Goal: Use online tool/utility: Utilize a website feature to perform a specific function

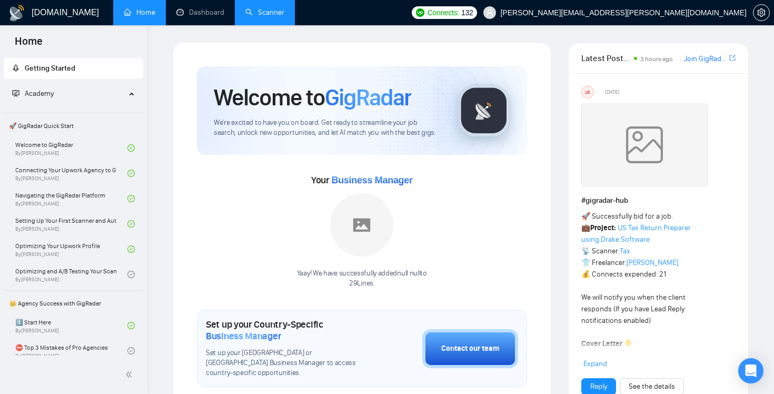
click at [273, 16] on link "Scanner" at bounding box center [264, 12] width 39 height 9
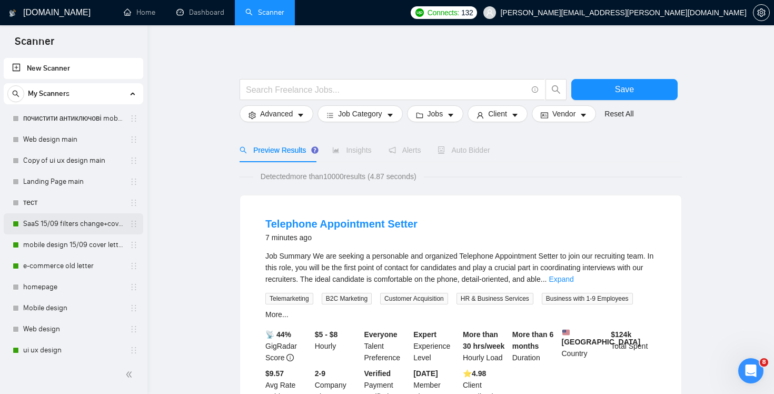
click at [74, 230] on link "SaaS 15/09 filters change+cover letter change" at bounding box center [73, 223] width 100 height 21
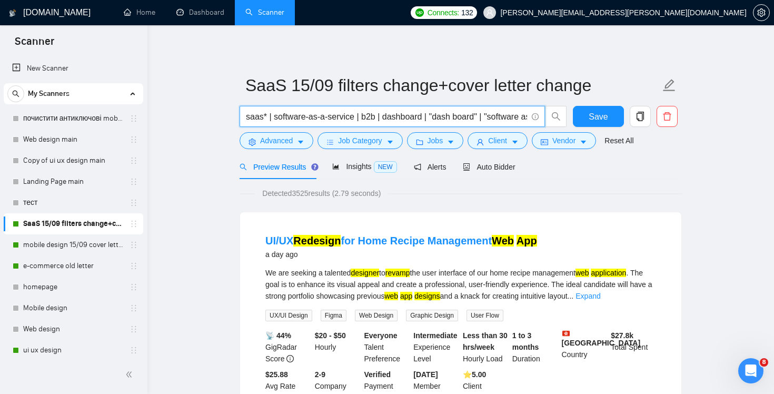
scroll to position [0, 302]
drag, startPoint x: 436, startPoint y: 118, endPoint x: 623, endPoint y: 153, distance: 190.2
click at [623, 153] on form "SaaS 15/09 filters change+cover letter change saas* | software-as-a-service | b…" at bounding box center [461, 111] width 442 height 86
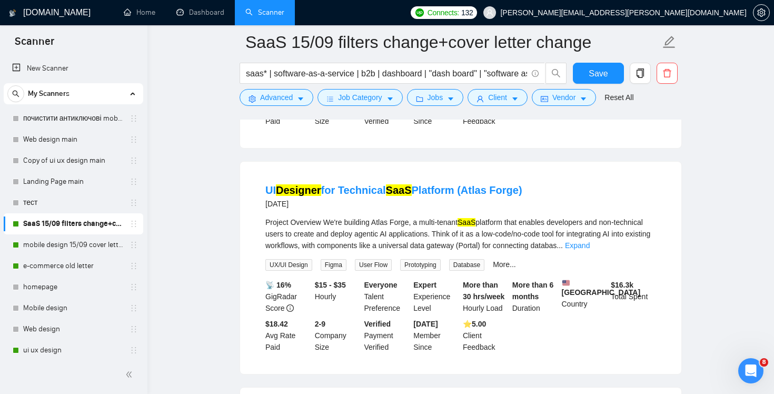
scroll to position [0, 0]
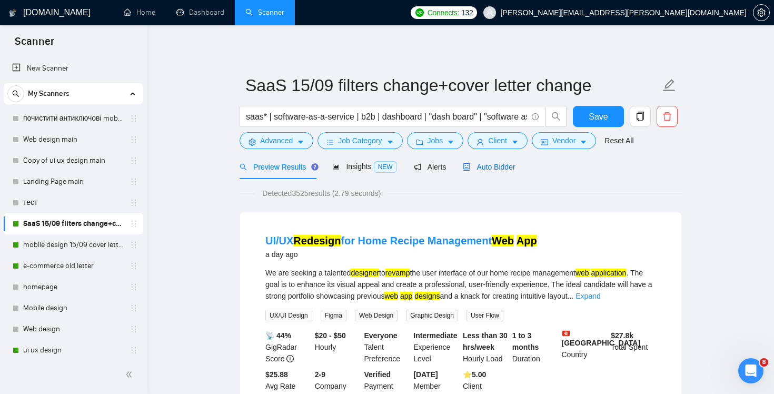
click at [501, 161] on div "Auto Bidder" at bounding box center [489, 167] width 52 height 12
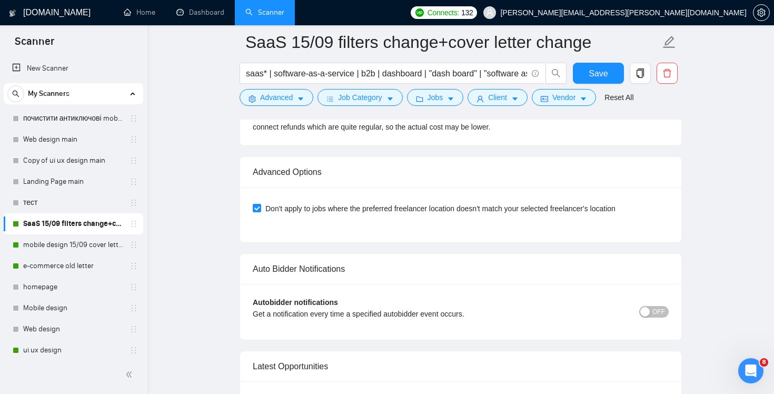
scroll to position [2551, 0]
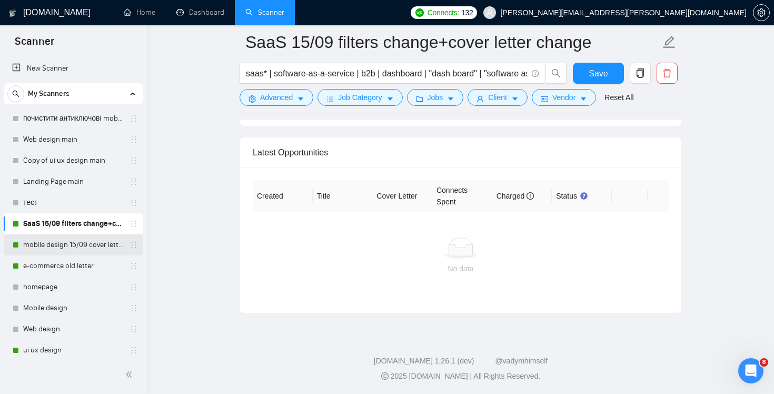
click at [66, 241] on link "mobile design 15/09 cover letter another first part" at bounding box center [73, 244] width 100 height 21
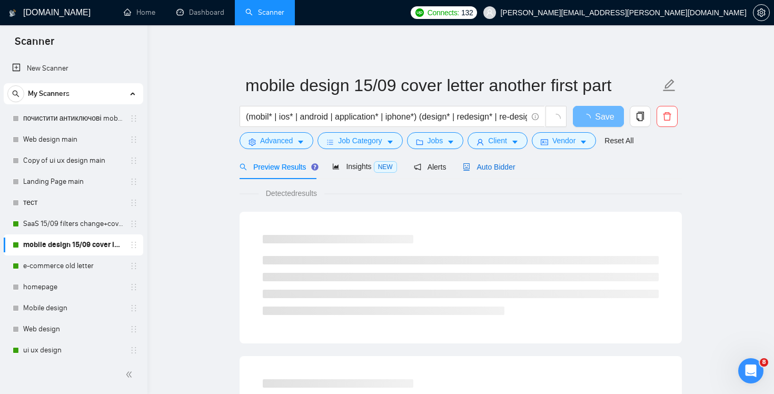
click at [491, 167] on span "Auto Bidder" at bounding box center [489, 167] width 52 height 8
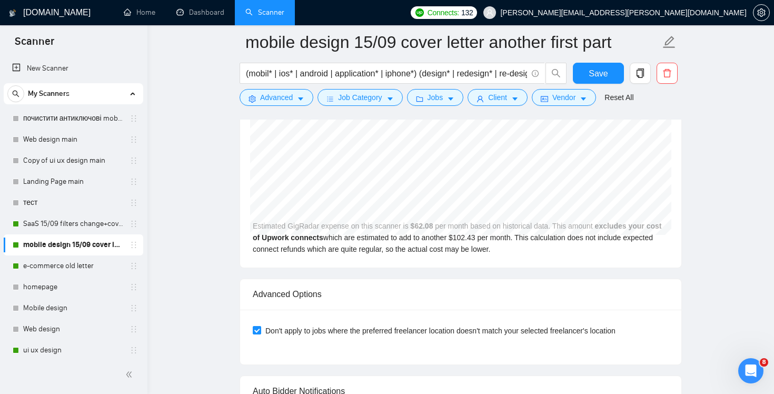
scroll to position [2516, 0]
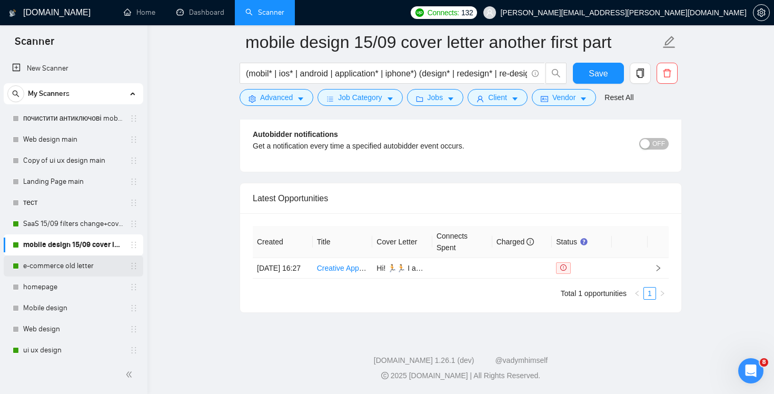
click at [64, 270] on link "e-commerce old letter" at bounding box center [73, 265] width 100 height 21
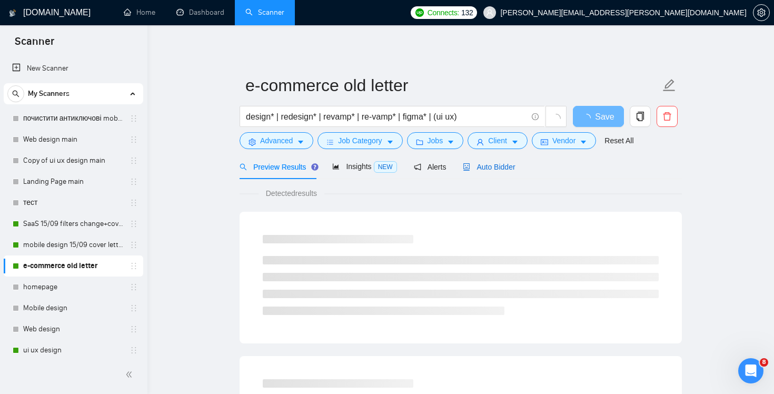
click at [490, 172] on div "Auto Bidder" at bounding box center [489, 167] width 52 height 12
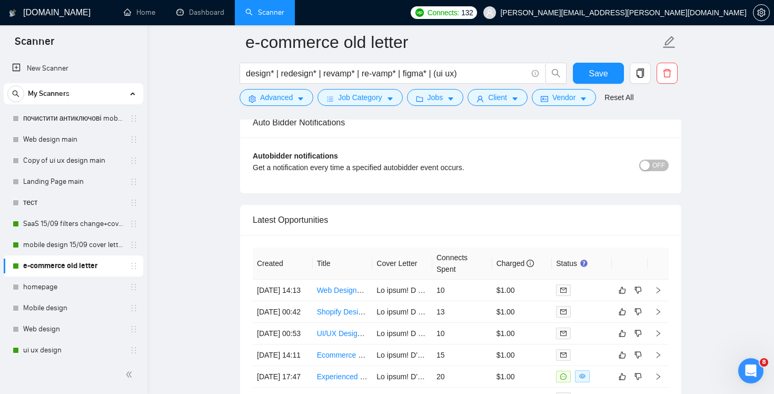
scroll to position [2501, 0]
click at [64, 349] on link "ui ux design" at bounding box center [73, 350] width 100 height 21
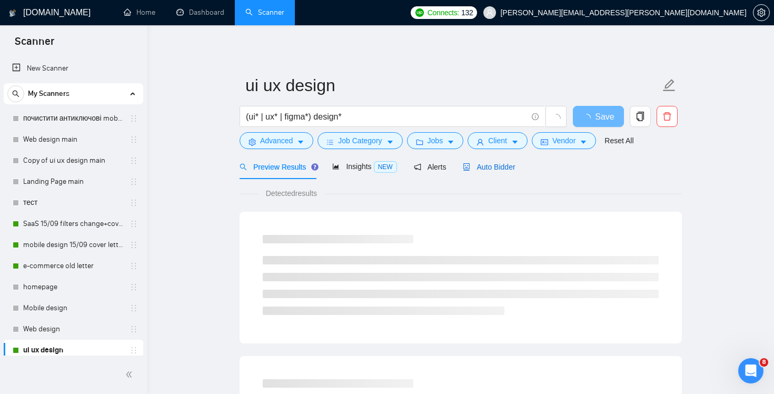
click at [497, 166] on span "Auto Bidder" at bounding box center [489, 167] width 52 height 8
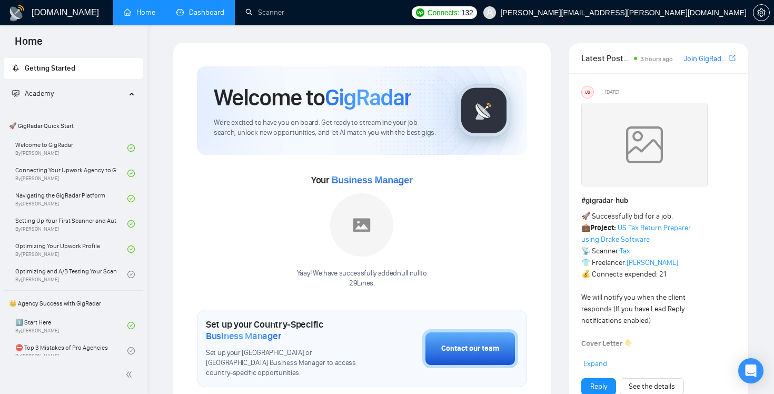
click at [207, 15] on link "Dashboard" at bounding box center [200, 12] width 48 height 9
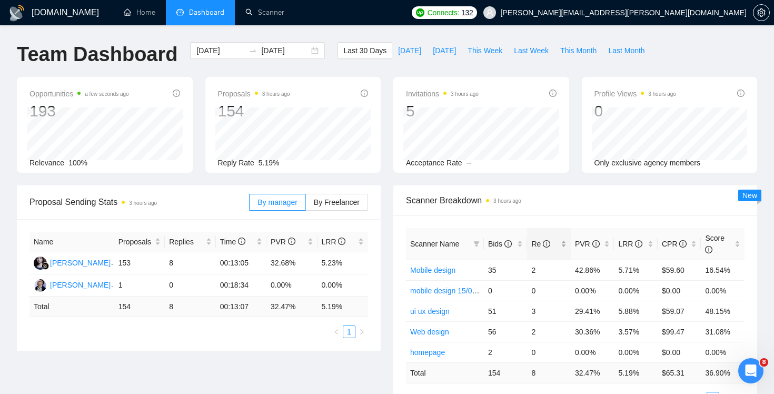
scroll to position [105, 0]
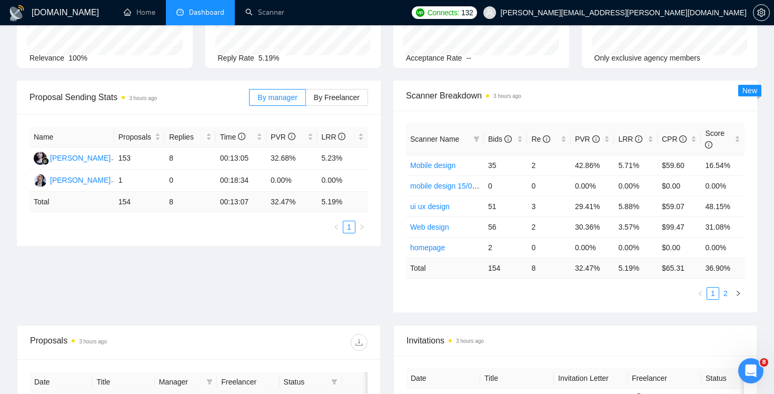
click at [725, 298] on link "2" at bounding box center [726, 293] width 12 height 12
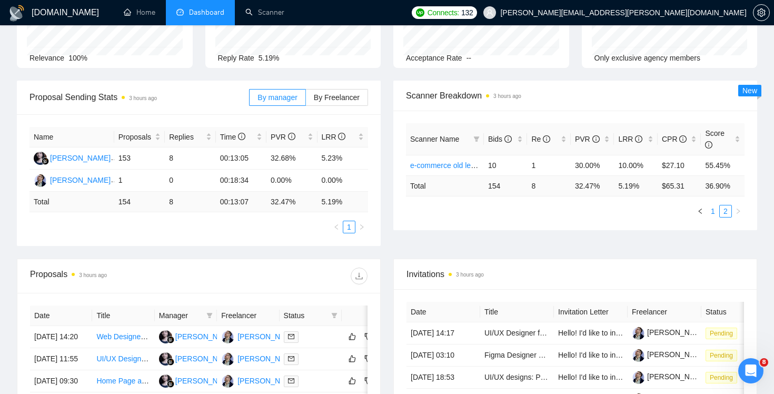
click at [715, 213] on link "1" at bounding box center [713, 211] width 12 height 12
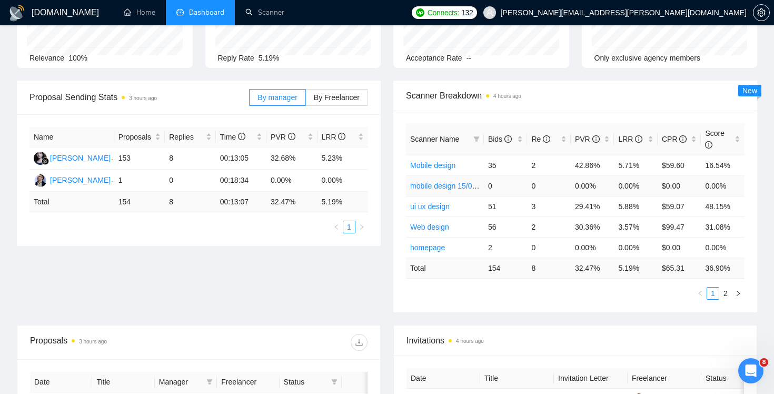
scroll to position [103, 0]
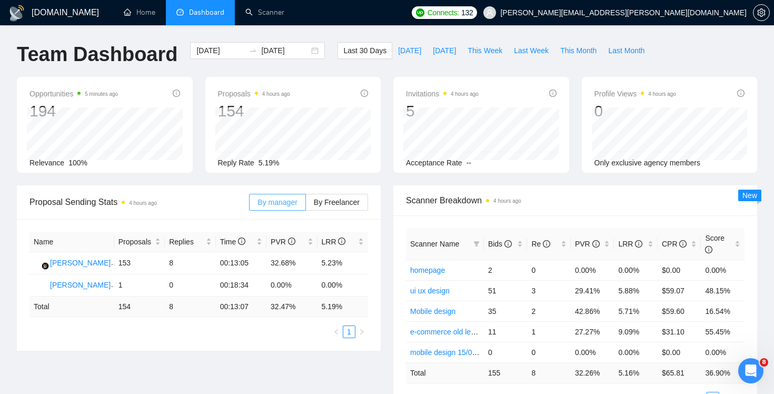
scroll to position [92, 0]
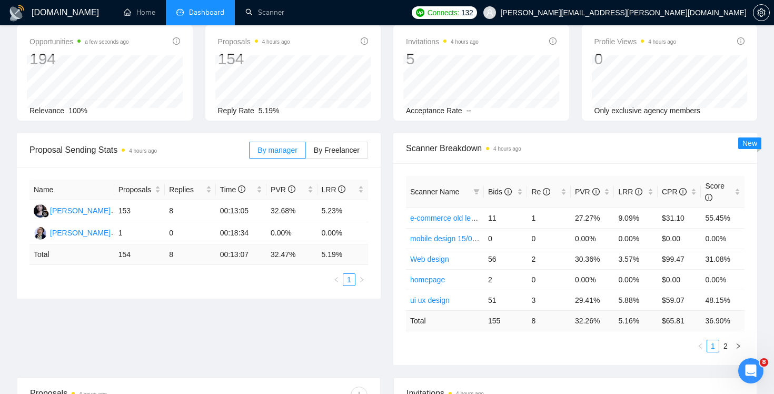
scroll to position [57, 0]
